Goal: Task Accomplishment & Management: Complete application form

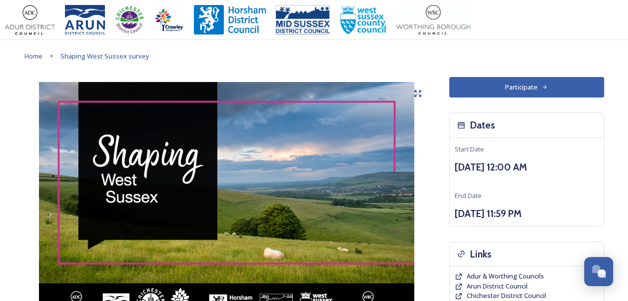
click at [543, 88] on icon at bounding box center [545, 87] width 6 height 6
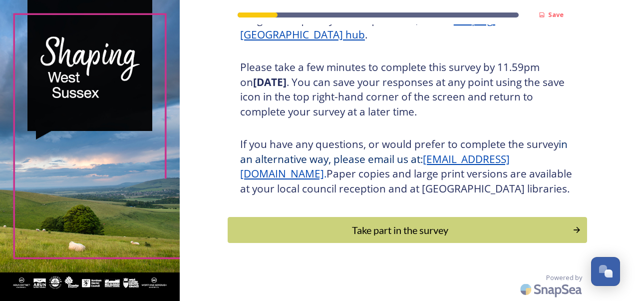
scroll to position [170, 0]
click at [387, 237] on div "Take part in the survey" at bounding box center [400, 229] width 338 height 15
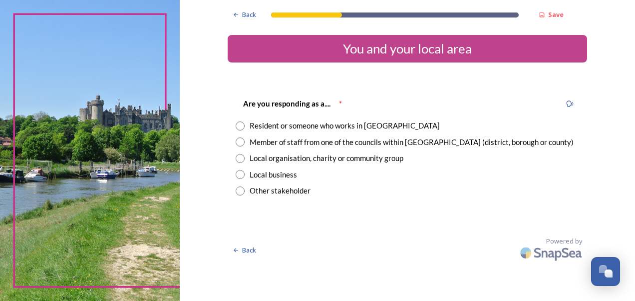
click at [239, 125] on input "radio" at bounding box center [240, 125] width 9 height 9
radio input "true"
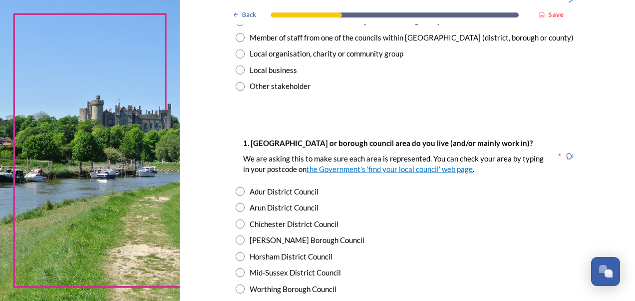
scroll to position [111, 0]
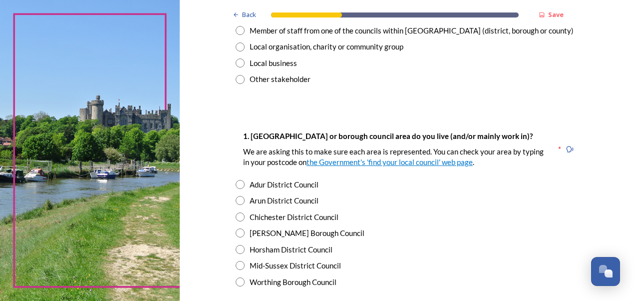
click at [238, 183] on input "radio" at bounding box center [240, 184] width 9 height 9
radio input "true"
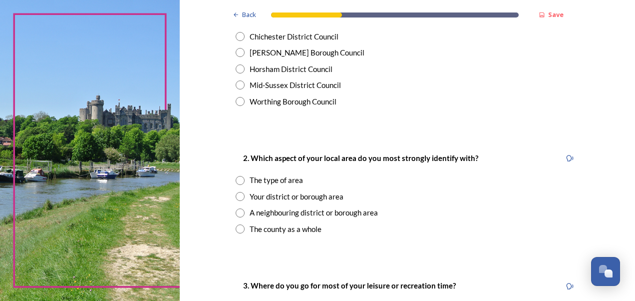
scroll to position [308, 0]
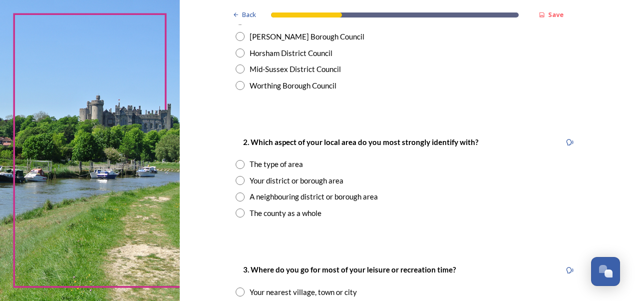
click at [236, 180] on input "radio" at bounding box center [240, 180] width 9 height 9
radio input "true"
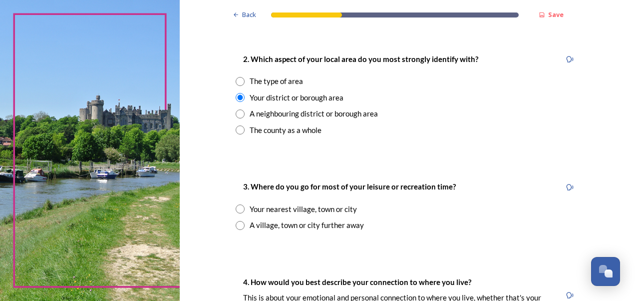
scroll to position [429, 0]
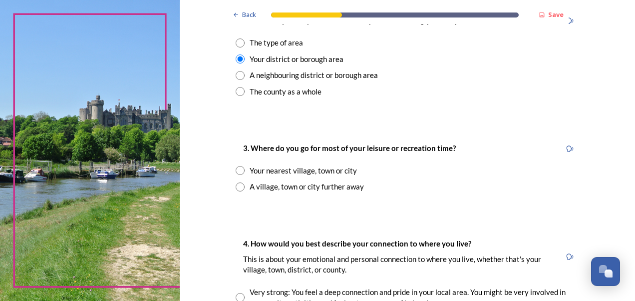
click at [236, 171] on input "radio" at bounding box center [240, 170] width 9 height 9
radio input "true"
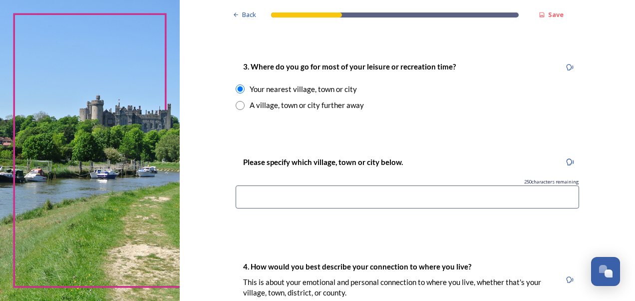
scroll to position [517, 0]
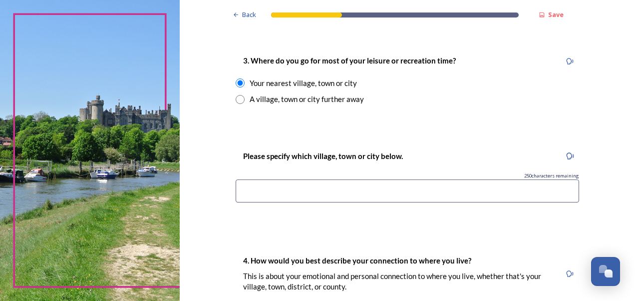
click at [247, 191] on input at bounding box center [408, 190] width 344 height 23
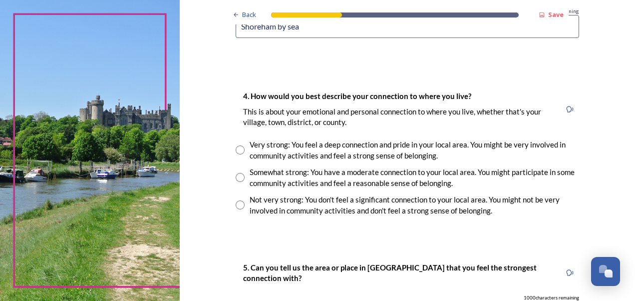
scroll to position [687, 0]
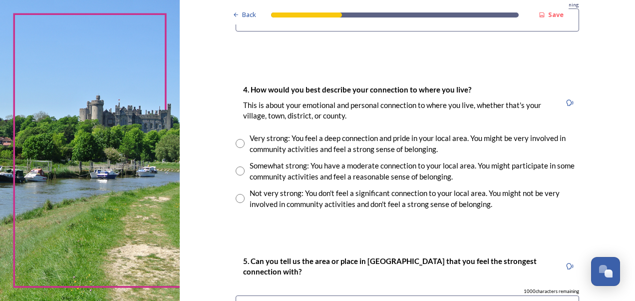
type input "Shoreham by sea"
click at [236, 143] on input "radio" at bounding box center [240, 143] width 9 height 9
radio input "true"
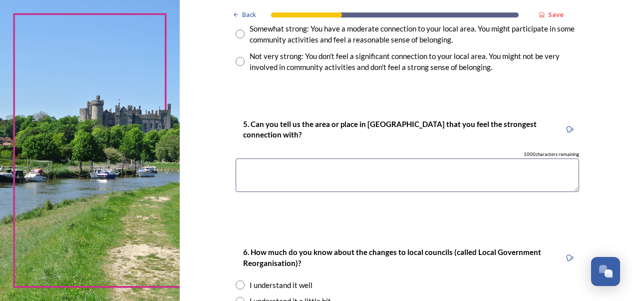
scroll to position [829, 0]
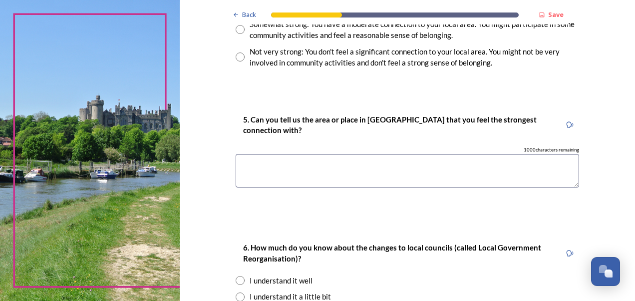
click at [250, 163] on textarea at bounding box center [408, 170] width 344 height 33
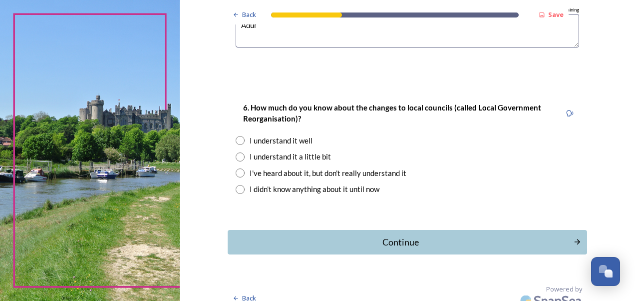
scroll to position [972, 0]
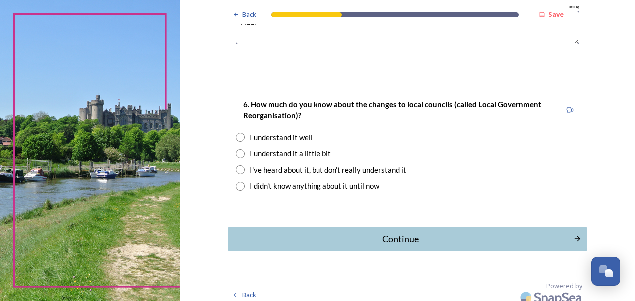
type textarea "Adur"
click at [236, 137] on input "radio" at bounding box center [240, 137] width 9 height 9
radio input "true"
click at [361, 241] on div "Continue" at bounding box center [400, 238] width 338 height 13
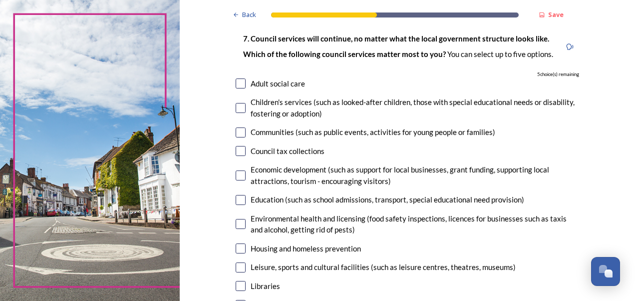
scroll to position [74, 0]
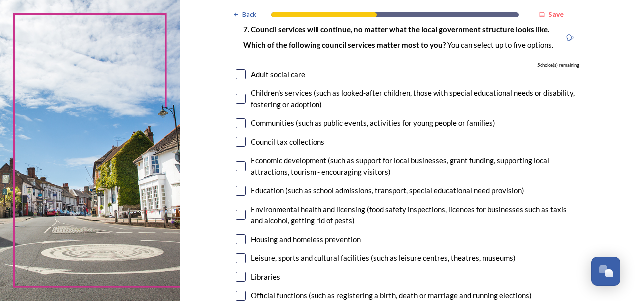
click at [237, 164] on input "checkbox" at bounding box center [241, 166] width 10 height 10
checkbox input "true"
click at [237, 216] on input "checkbox" at bounding box center [241, 215] width 10 height 10
checkbox input "true"
click at [236, 242] on input "checkbox" at bounding box center [241, 239] width 10 height 10
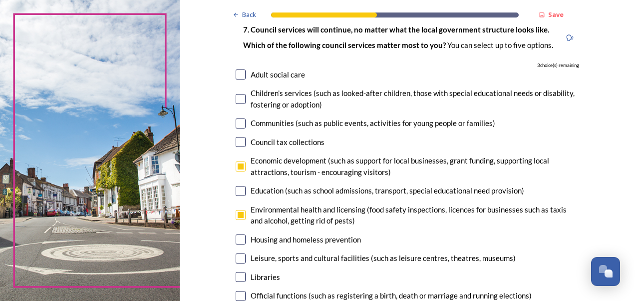
checkbox input "true"
click at [236, 260] on input "checkbox" at bounding box center [241, 258] width 10 height 10
checkbox input "true"
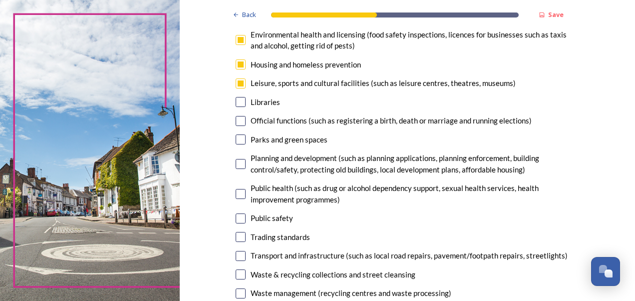
scroll to position [252, 0]
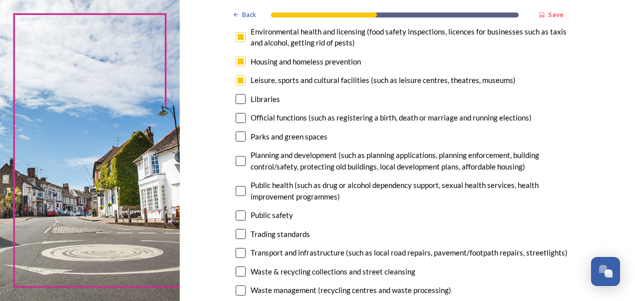
click at [236, 291] on input "checkbox" at bounding box center [241, 290] width 10 height 10
checkbox input "true"
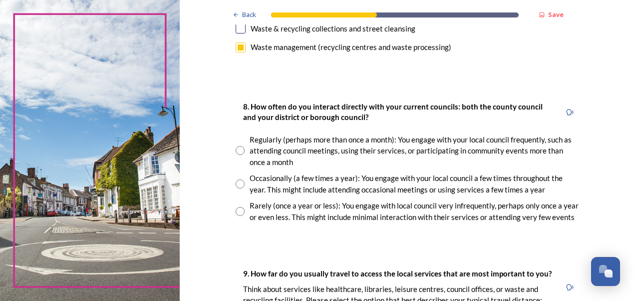
scroll to position [499, 0]
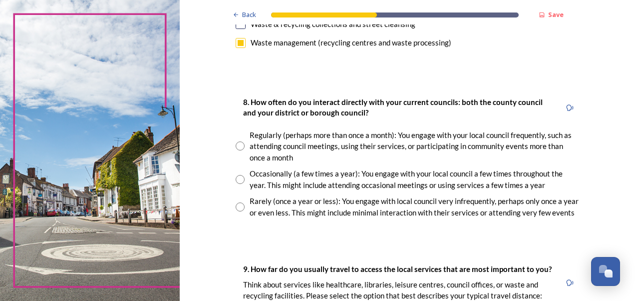
click at [237, 146] on input "radio" at bounding box center [240, 145] width 9 height 9
radio input "true"
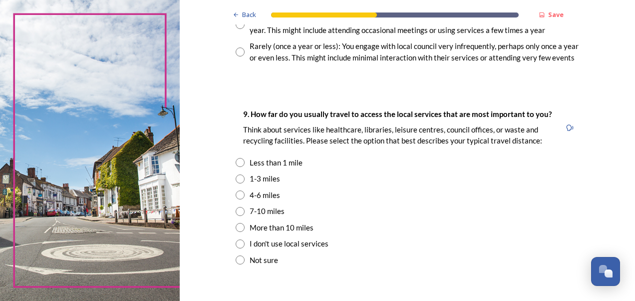
scroll to position [658, 0]
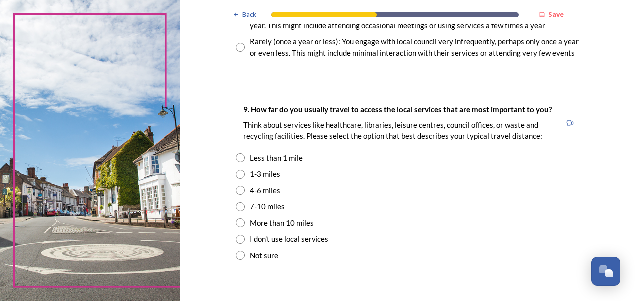
click at [238, 174] on input "radio" at bounding box center [240, 174] width 9 height 9
radio input "true"
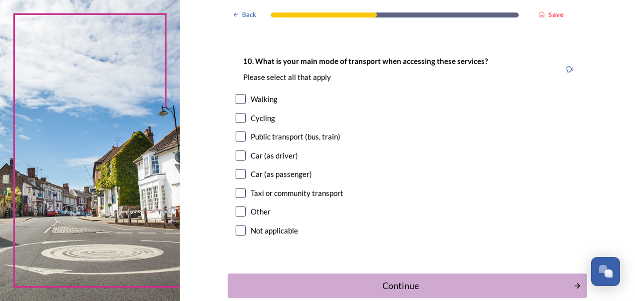
scroll to position [945, 0]
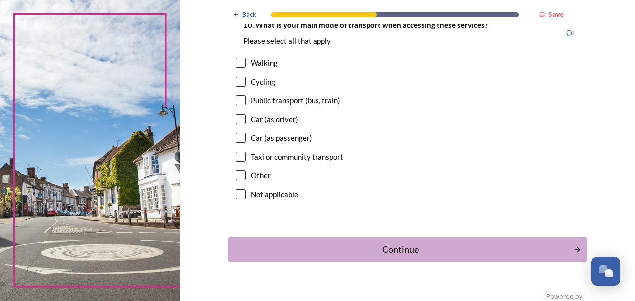
click at [236, 119] on input "checkbox" at bounding box center [241, 119] width 10 height 10
checkbox input "true"
click at [355, 248] on div "Continue" at bounding box center [400, 249] width 338 height 13
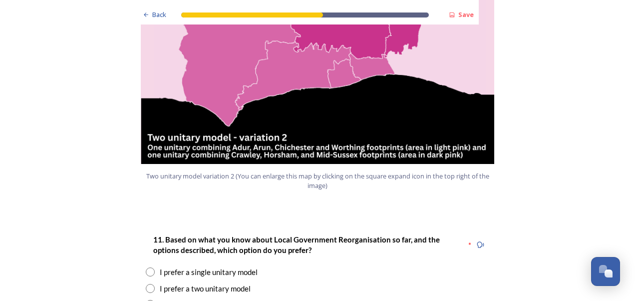
scroll to position [1172, 0]
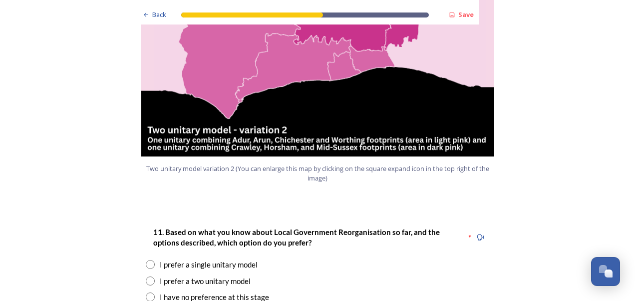
click at [147, 276] on input "radio" at bounding box center [150, 280] width 9 height 9
radio input "true"
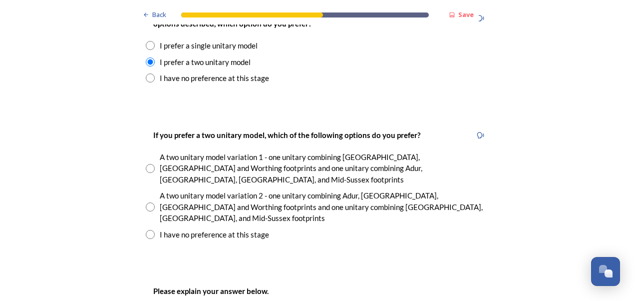
scroll to position [1399, 0]
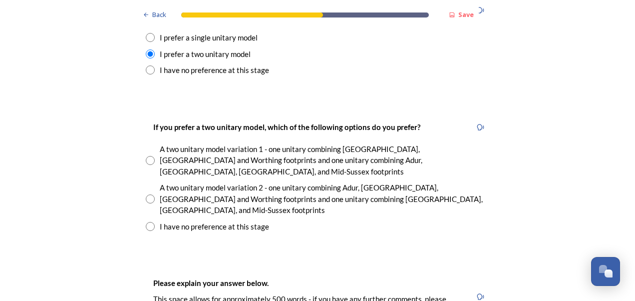
click at [146, 194] on input "radio" at bounding box center [150, 198] width 9 height 9
radio input "true"
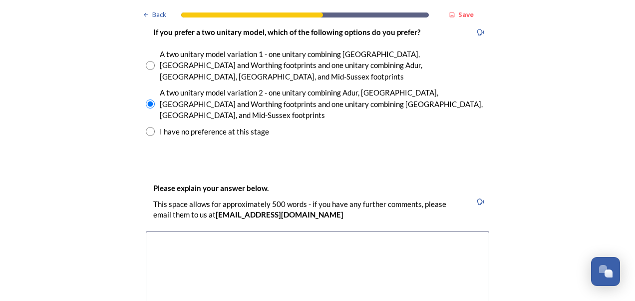
scroll to position [1502, 0]
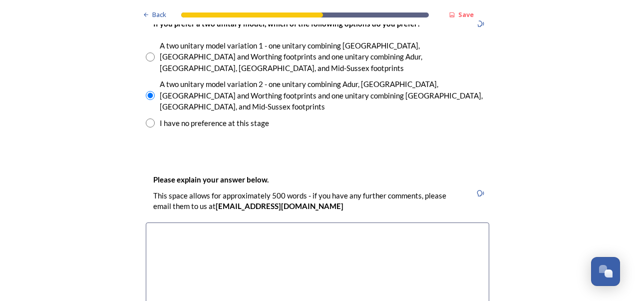
click at [174, 222] on textarea at bounding box center [318, 278] width 344 height 112
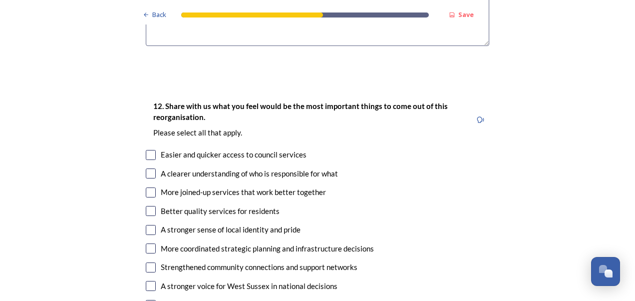
scroll to position [1796, 0]
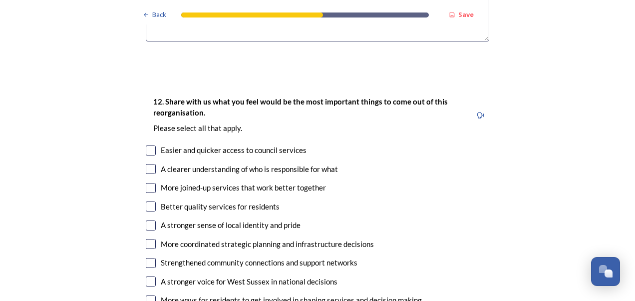
type textarea "Adur, Arun, Chichester and Worthing are all coastal districts/boroughs so ident…"
click at [148, 164] on input "checkbox" at bounding box center [151, 169] width 10 height 10
checkbox input "true"
click at [146, 183] on input "checkbox" at bounding box center [151, 188] width 10 height 10
checkbox input "true"
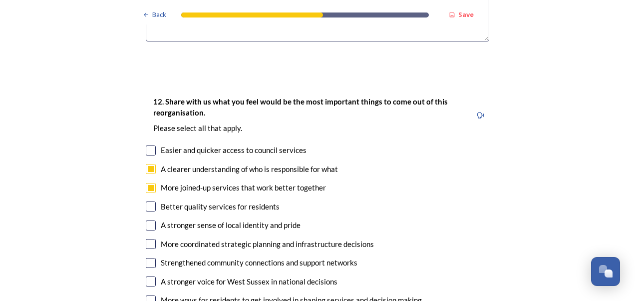
click at [146, 201] on input "checkbox" at bounding box center [151, 206] width 10 height 10
checkbox input "true"
click at [146, 239] on input "checkbox" at bounding box center [151, 244] width 10 height 10
checkbox input "true"
click at [147, 258] on input "checkbox" at bounding box center [151, 263] width 10 height 10
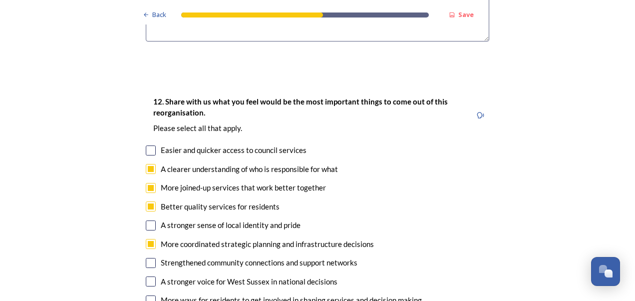
checkbox input "true"
click at [147, 295] on input "checkbox" at bounding box center [151, 300] width 10 height 10
checkbox input "true"
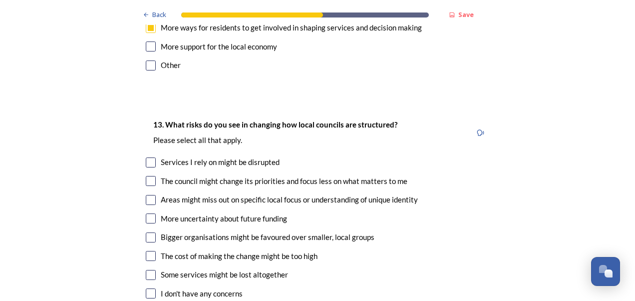
scroll to position [2076, 0]
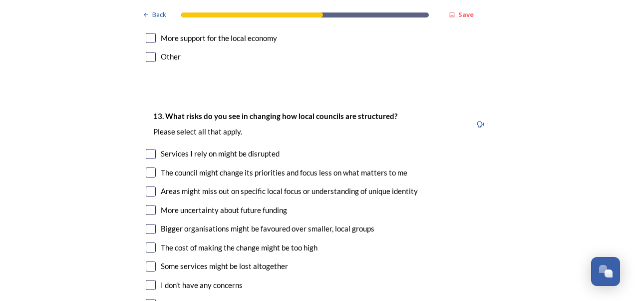
click at [149, 186] on input "checkbox" at bounding box center [151, 191] width 10 height 10
checkbox input "true"
click at [146, 224] on input "checkbox" at bounding box center [151, 229] width 10 height 10
checkbox input "true"
click at [147, 261] on input "checkbox" at bounding box center [151, 266] width 10 height 10
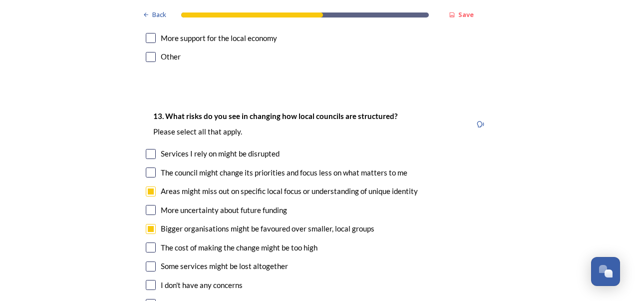
checkbox input "true"
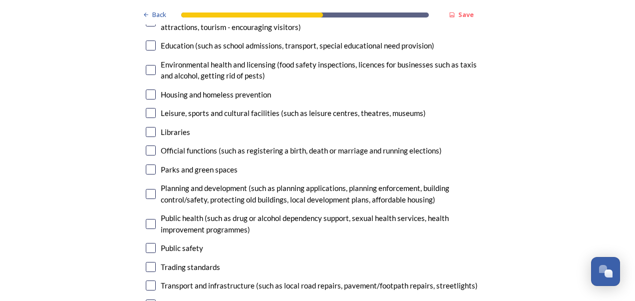
scroll to position [2588, 0]
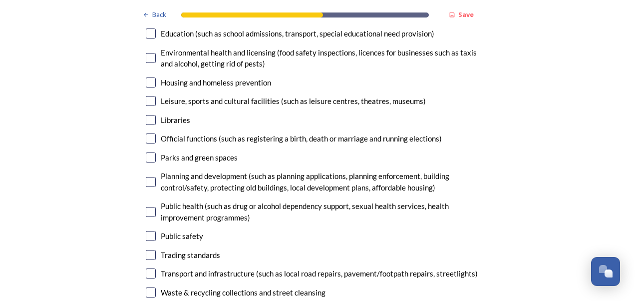
click at [147, 268] on input "checkbox" at bounding box center [151, 273] width 10 height 10
checkbox input "true"
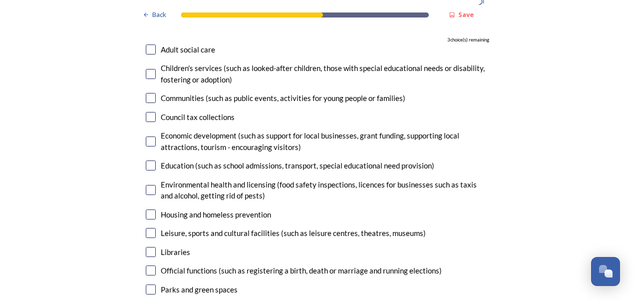
scroll to position [2452, 0]
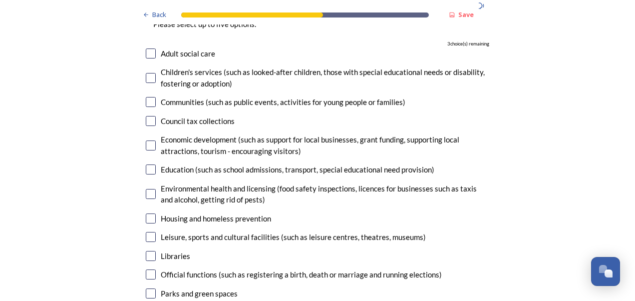
click at [147, 213] on input "checkbox" at bounding box center [151, 218] width 10 height 10
checkbox input "true"
click at [146, 140] on input "checkbox" at bounding box center [151, 145] width 10 height 10
checkbox input "true"
click at [148, 164] on input "checkbox" at bounding box center [151, 169] width 10 height 10
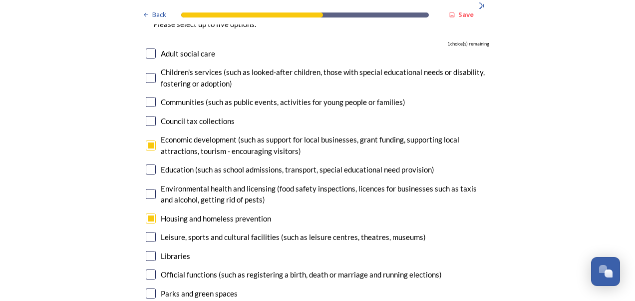
checkbox input "true"
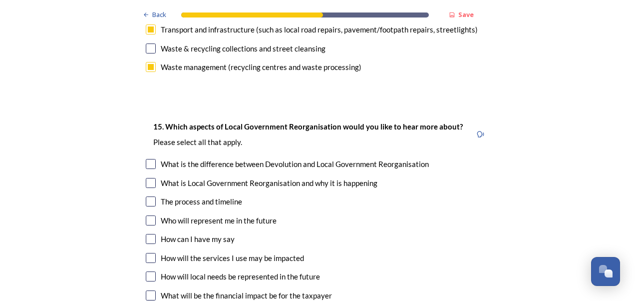
scroll to position [2844, 0]
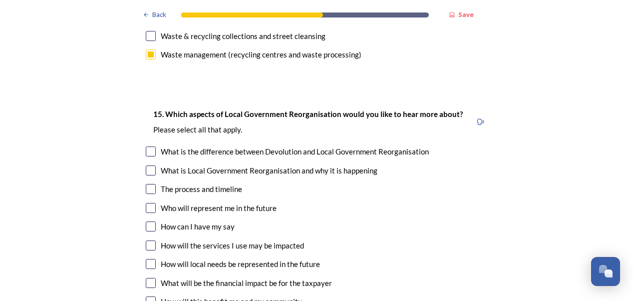
click at [150, 259] on input "checkbox" at bounding box center [151, 264] width 10 height 10
checkbox input "true"
click at [147, 296] on input "checkbox" at bounding box center [151, 301] width 10 height 10
checkbox input "true"
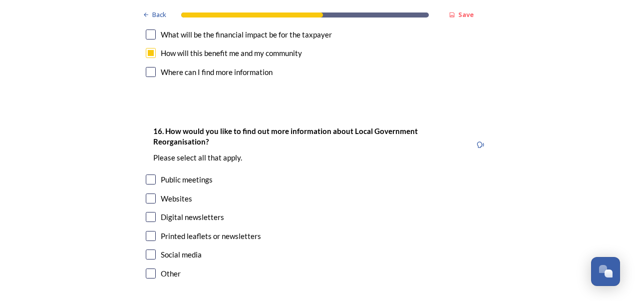
scroll to position [3100, 0]
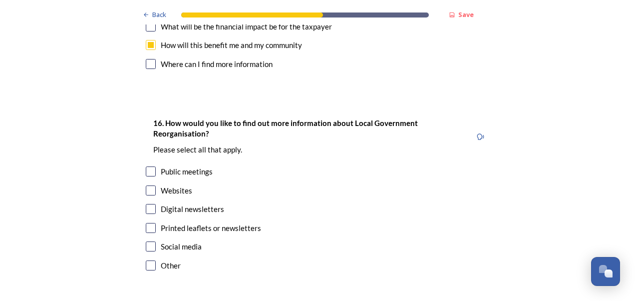
click at [146, 185] on input "checkbox" at bounding box center [151, 190] width 10 height 10
checkbox input "true"
click at [147, 204] on input "checkbox" at bounding box center [151, 209] width 10 height 10
checkbox input "true"
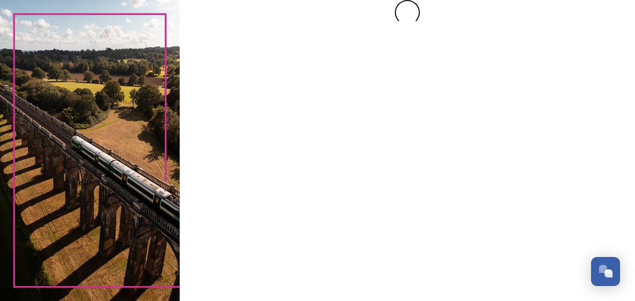
scroll to position [0, 0]
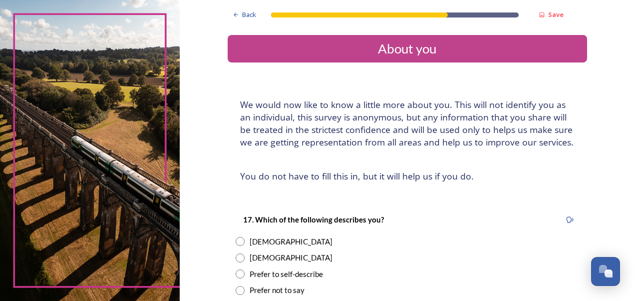
click at [238, 243] on input "radio" at bounding box center [240, 241] width 9 height 9
radio input "true"
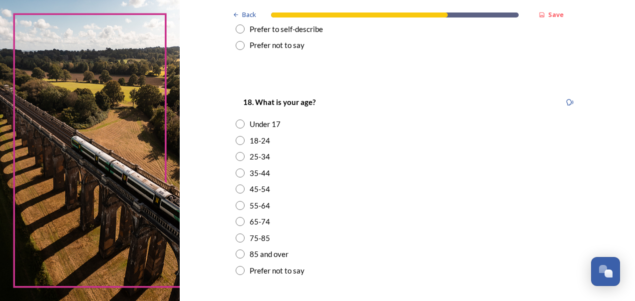
scroll to position [276, 0]
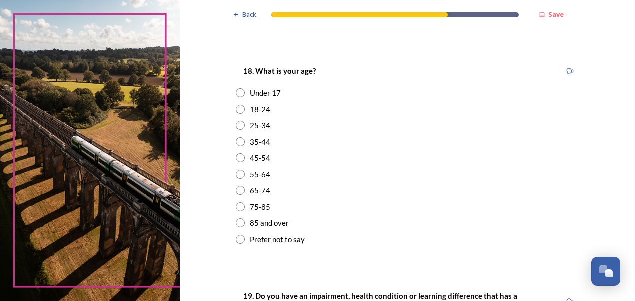
click at [236, 191] on input "radio" at bounding box center [240, 190] width 9 height 9
radio input "true"
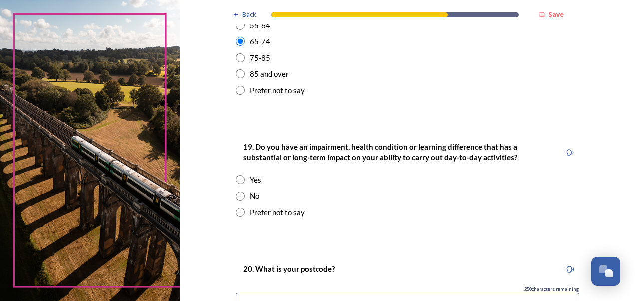
scroll to position [426, 0]
click at [236, 195] on input "radio" at bounding box center [240, 195] width 9 height 9
radio input "true"
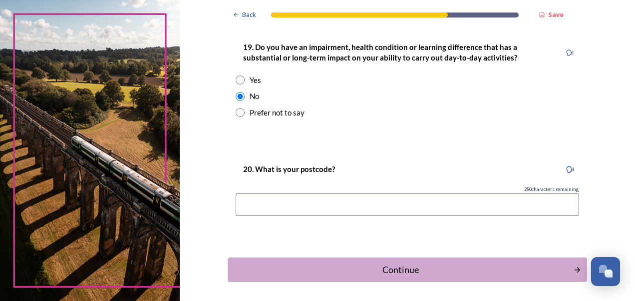
scroll to position [526, 0]
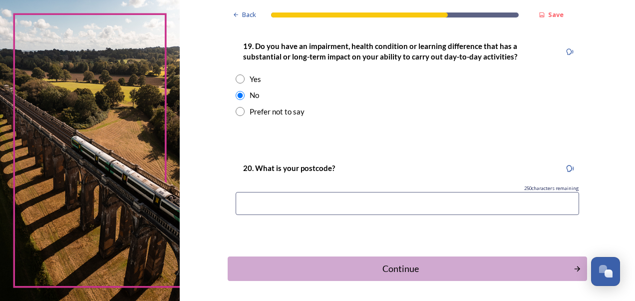
click at [265, 203] on input at bounding box center [408, 203] width 344 height 23
type input "BN15 8NN"
click at [376, 265] on div "Continue" at bounding box center [400, 268] width 338 height 13
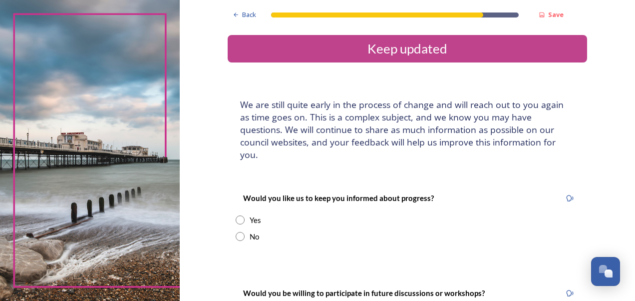
click at [238, 215] on input "radio" at bounding box center [240, 219] width 9 height 9
radio input "true"
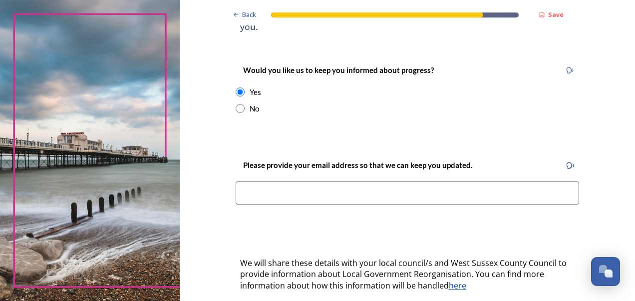
scroll to position [133, 0]
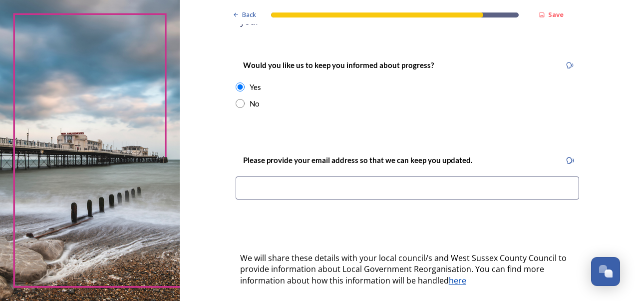
click at [247, 176] on input at bounding box center [408, 187] width 344 height 23
type input "adrienne_lowe@hotmail.com"
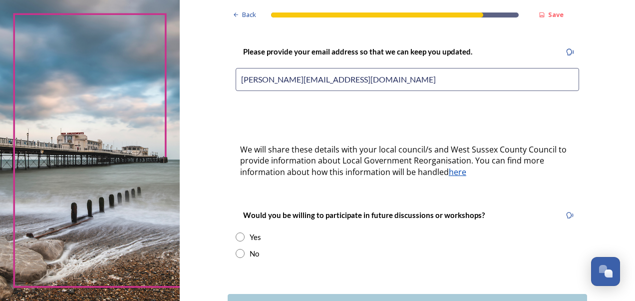
scroll to position [243, 0]
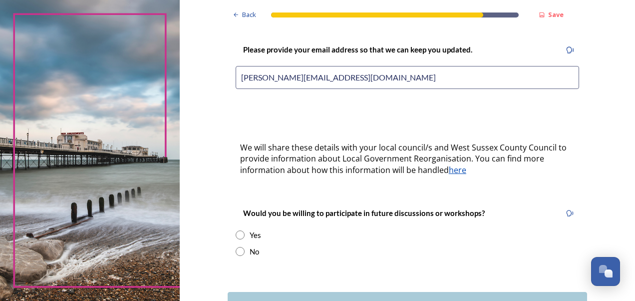
click at [236, 230] on input "radio" at bounding box center [240, 234] width 9 height 9
radio input "true"
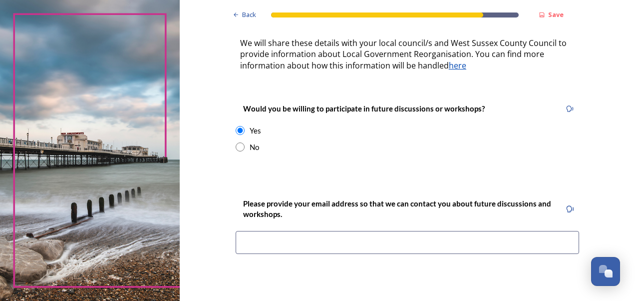
scroll to position [353, 0]
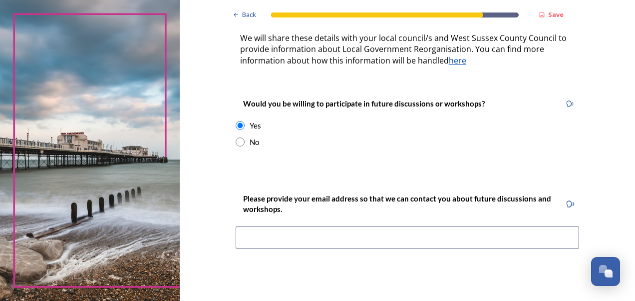
click at [241, 231] on input at bounding box center [408, 237] width 344 height 23
type input "adrienne_lowe@hotmail.com"
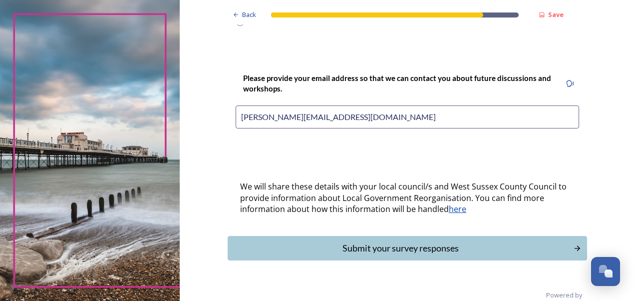
scroll to position [477, 0]
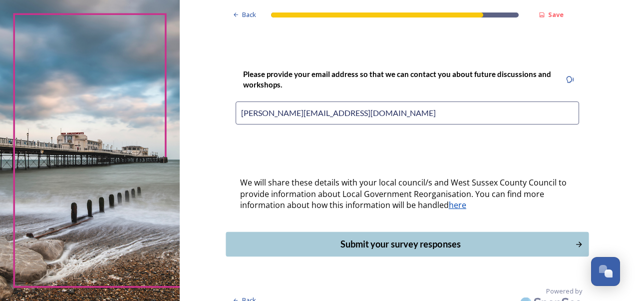
click at [422, 237] on div "Submit your survey responses" at bounding box center [400, 243] width 338 height 13
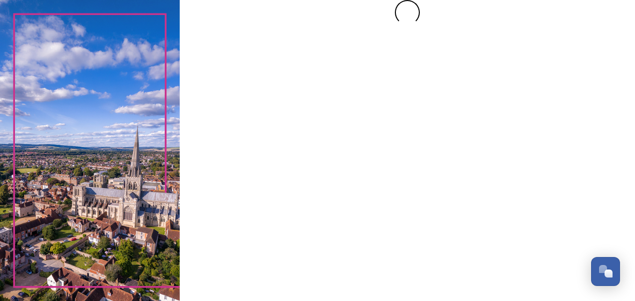
scroll to position [0, 0]
